Goal: Transaction & Acquisition: Download file/media

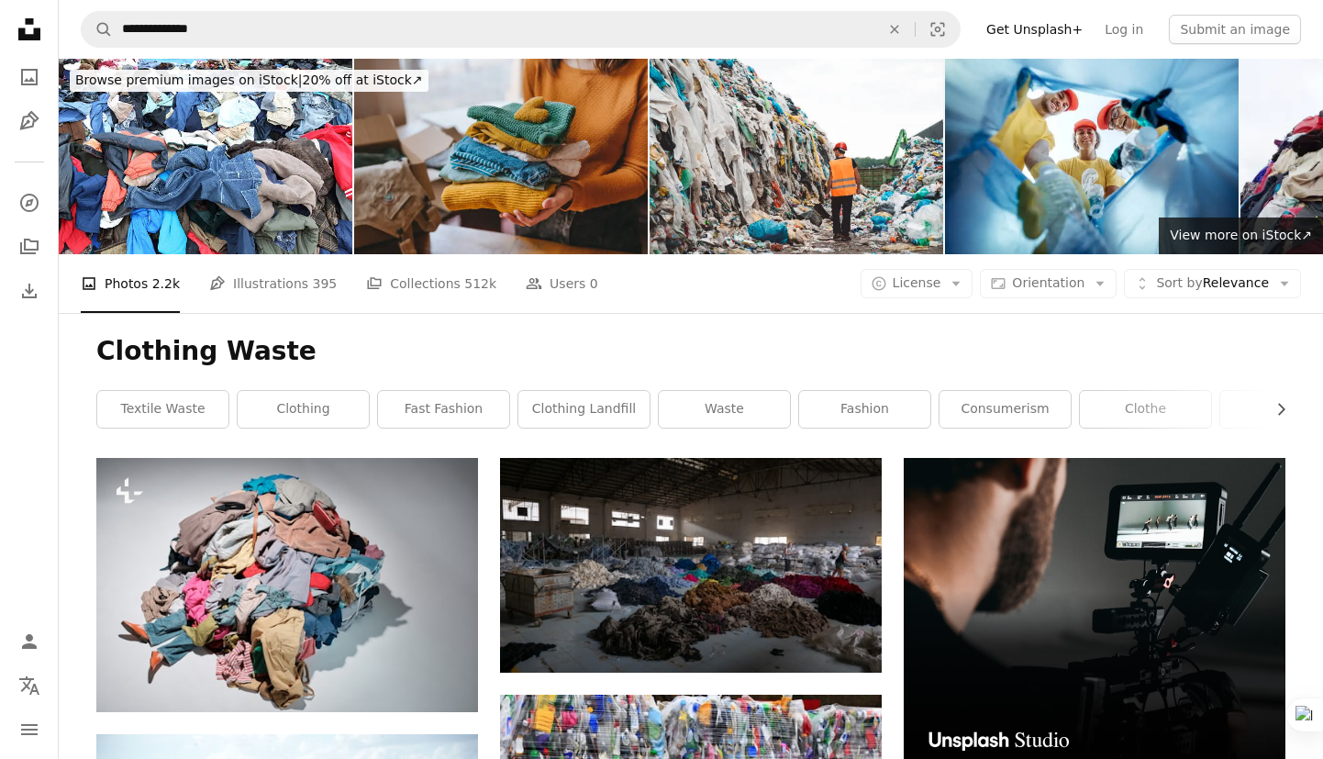
scroll to position [2962, 0]
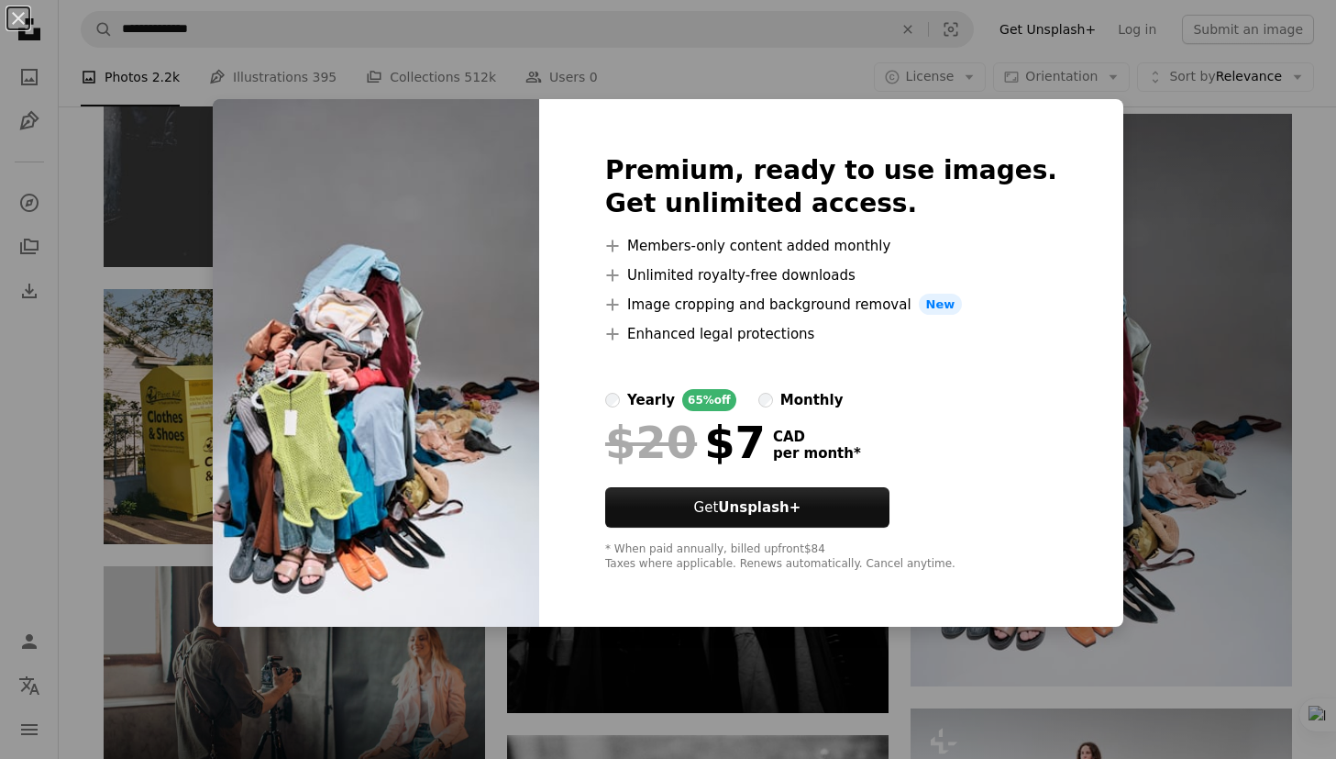
click at [225, 234] on div "An X shape Premium, ready to use images. Get unlimited access. A plus sign Memb…" at bounding box center [668, 379] width 1336 height 759
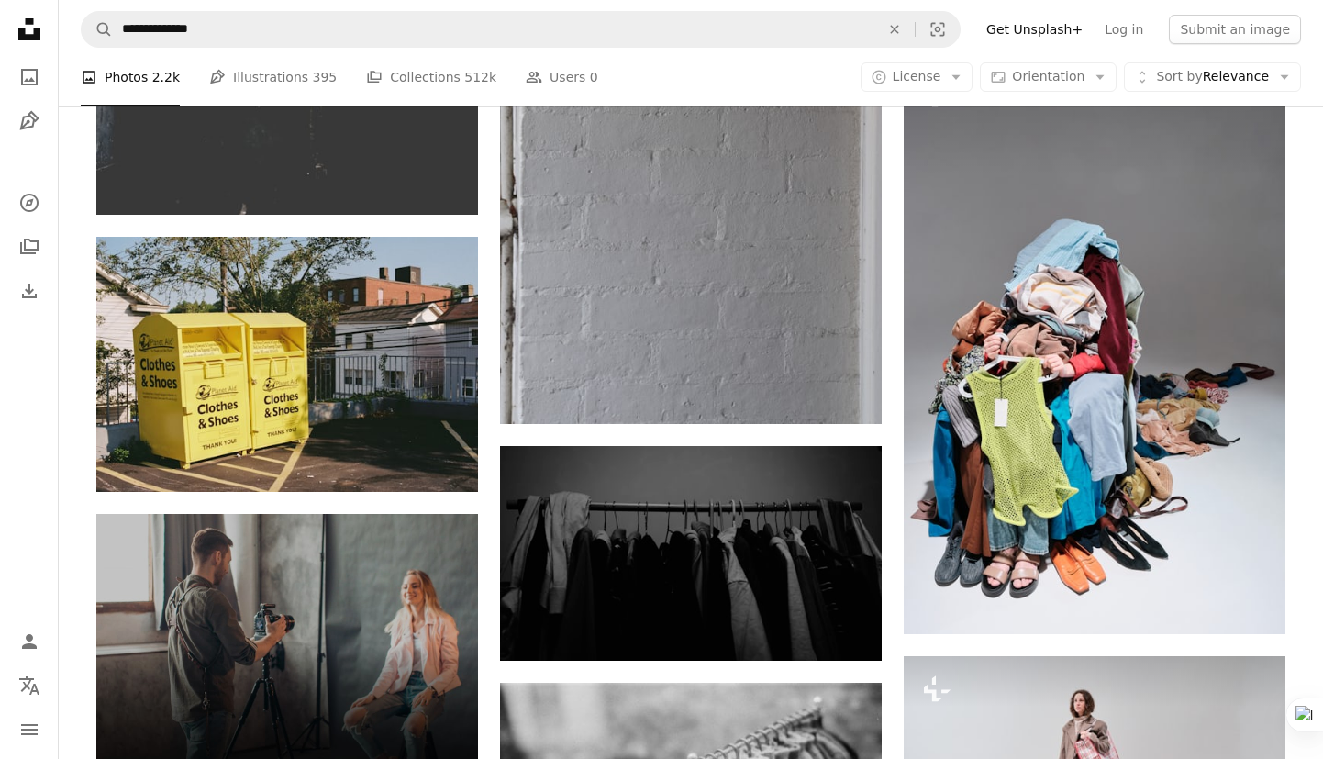
scroll to position [3018, 0]
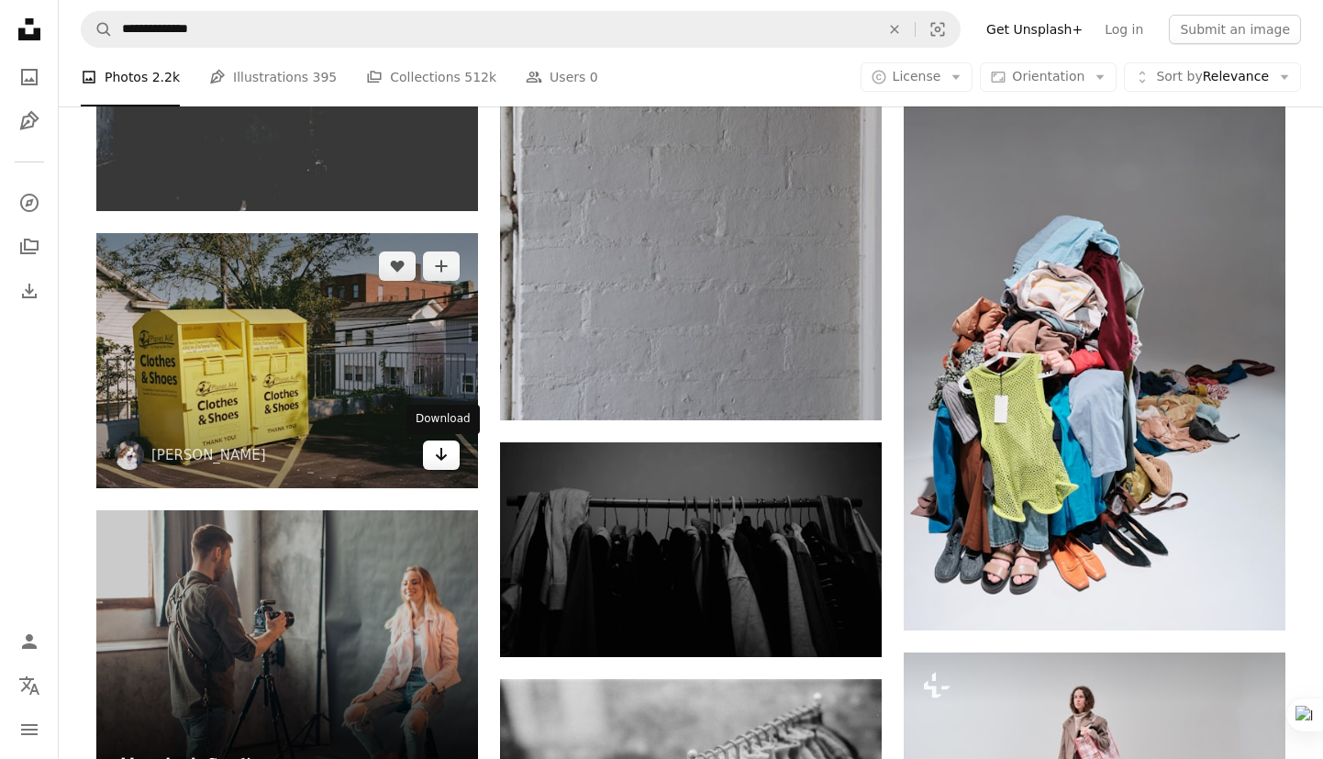
click at [446, 462] on icon "Arrow pointing down" at bounding box center [441, 454] width 15 height 22
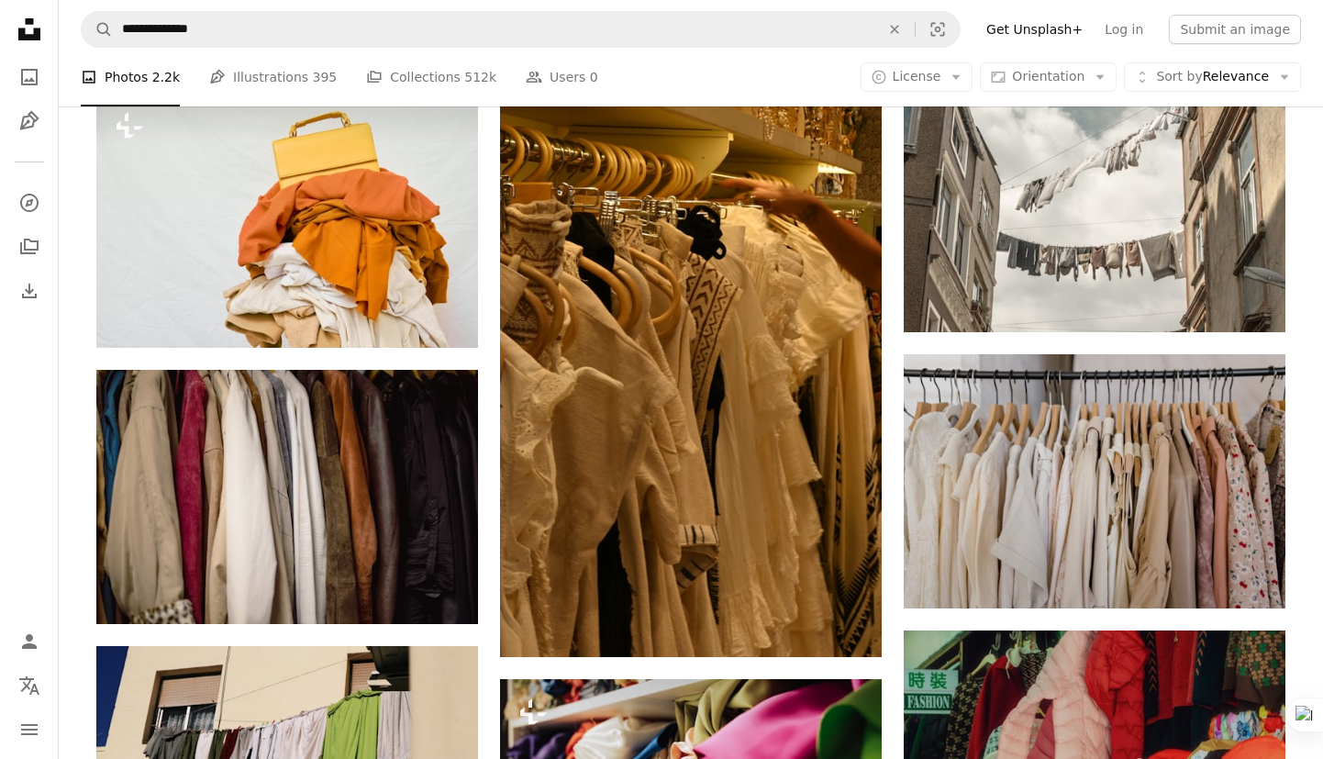
scroll to position [0, 0]
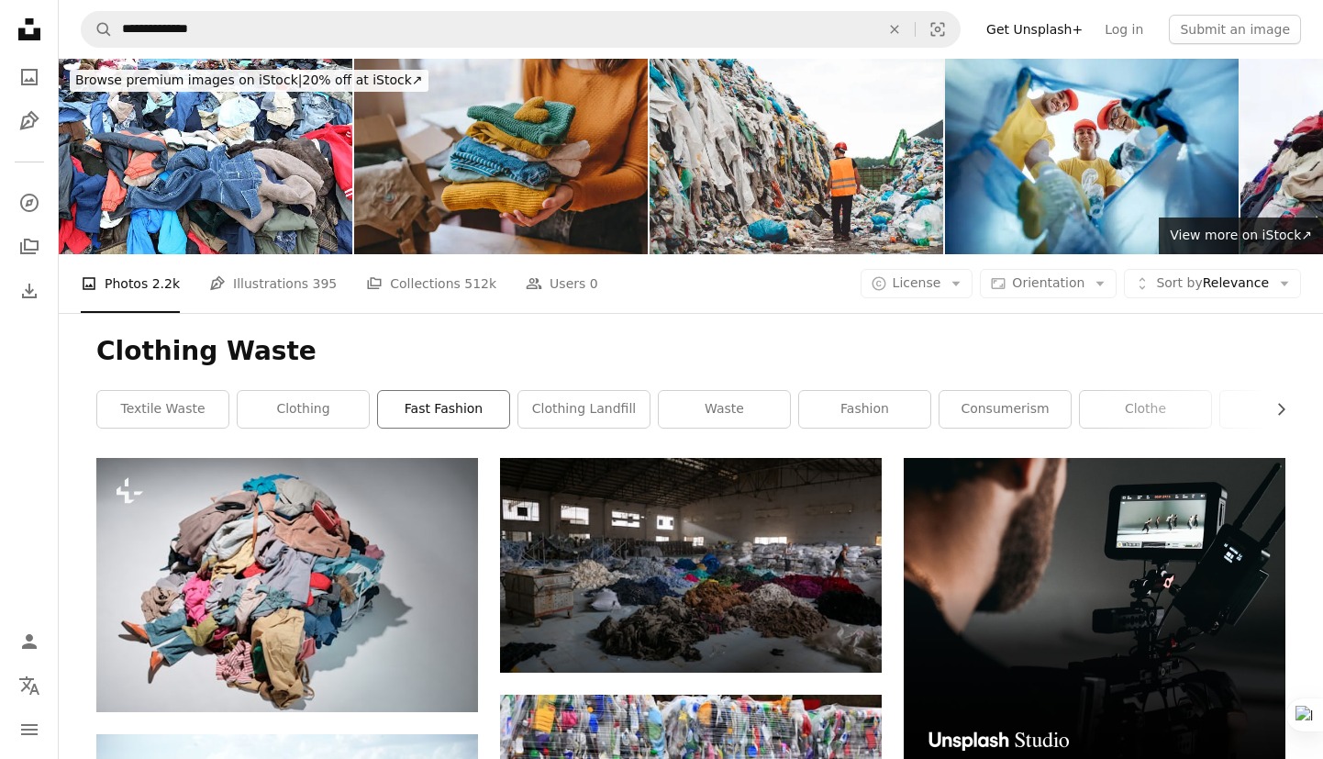
click at [476, 403] on link "fast fashion" at bounding box center [443, 409] width 131 height 37
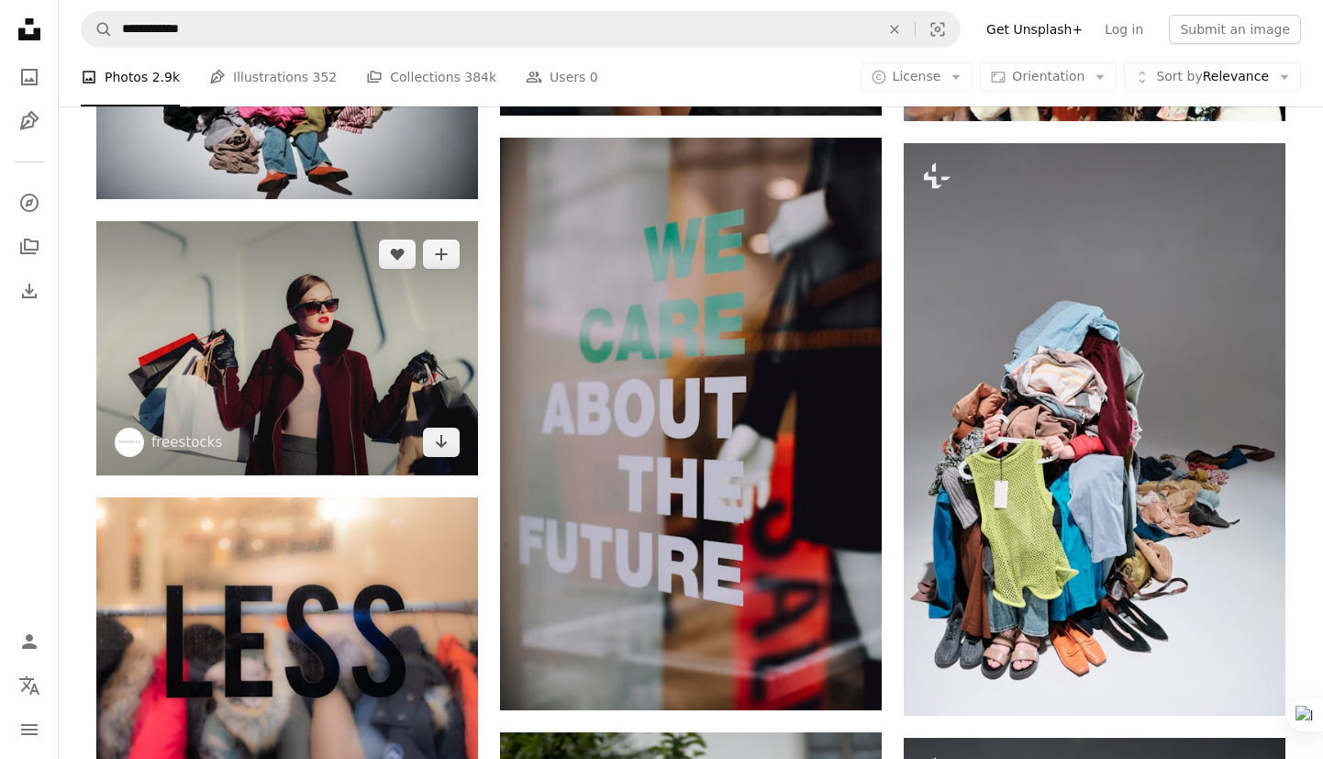
scroll to position [1135, 0]
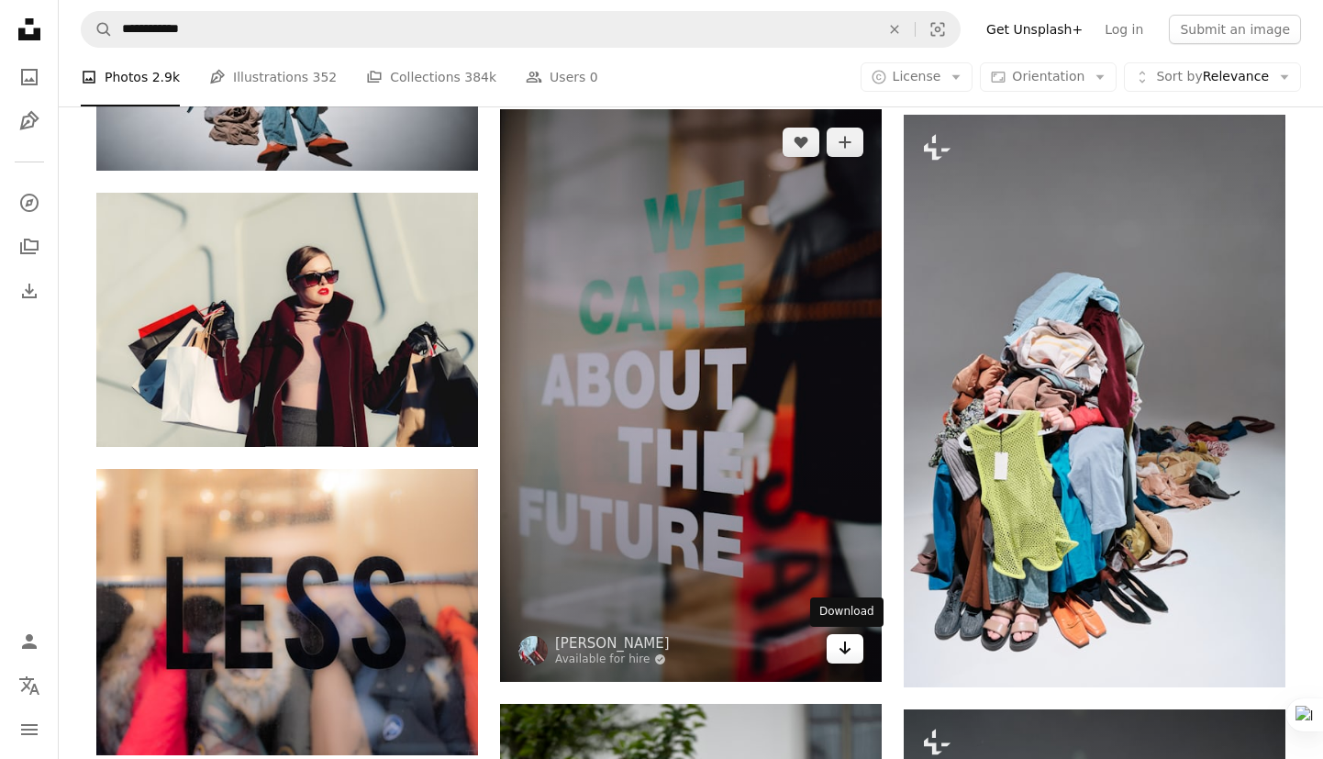
click at [839, 652] on icon "Arrow pointing down" at bounding box center [844, 648] width 15 height 22
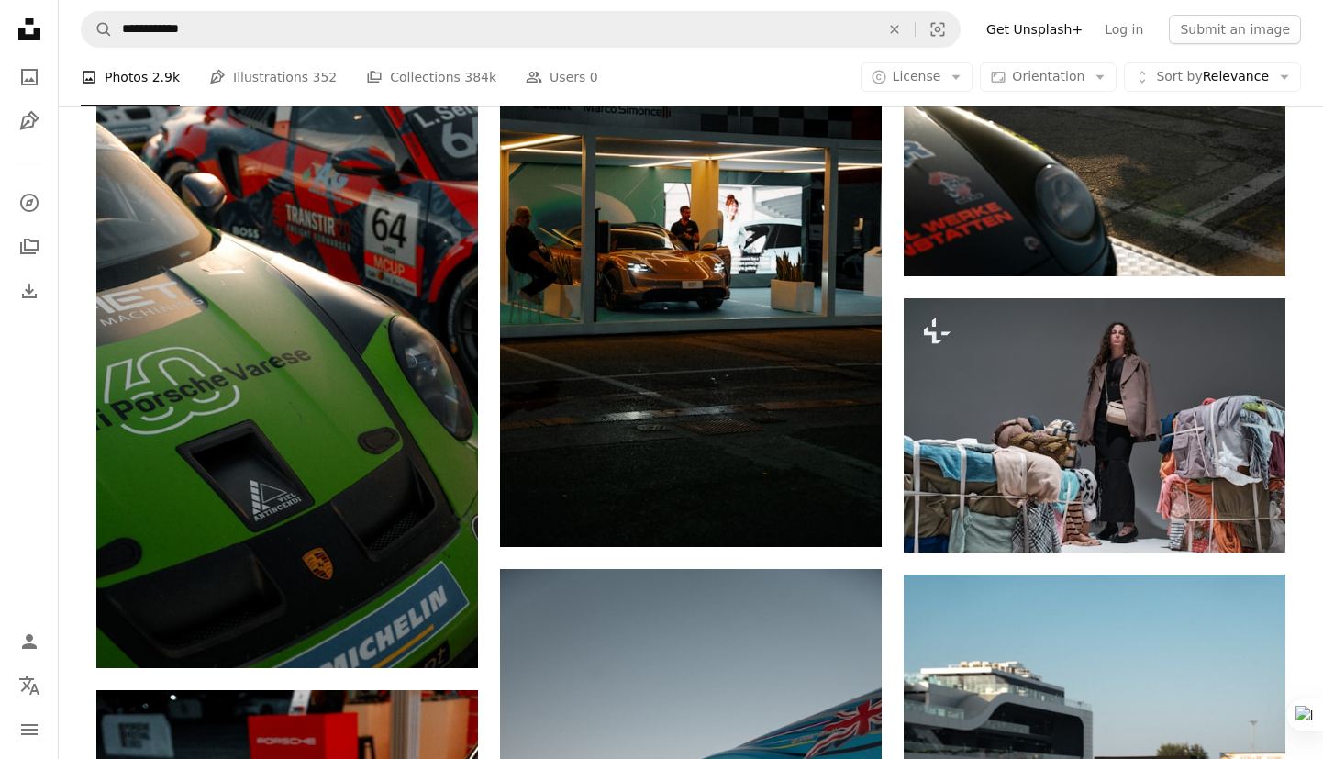
scroll to position [12033, 0]
